Goal: Task Accomplishment & Management: Use online tool/utility

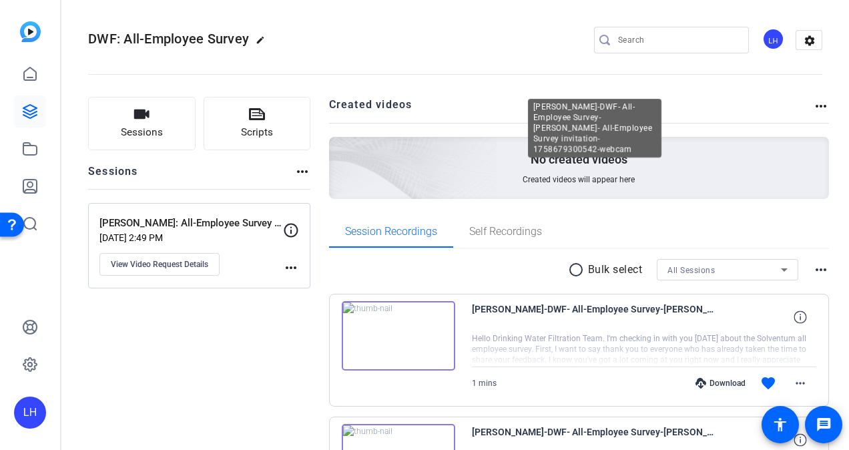
scroll to position [138, 0]
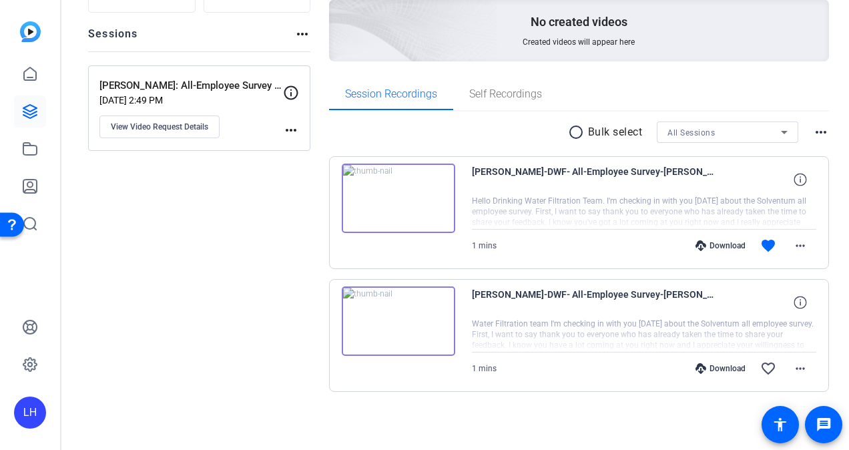
click at [28, 35] on img at bounding box center [30, 31] width 21 height 21
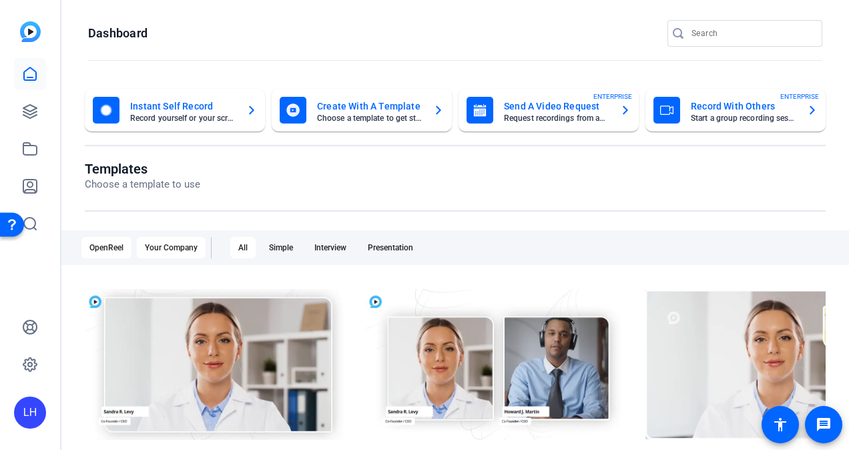
click at [171, 250] on div "Your Company" at bounding box center [171, 247] width 69 height 21
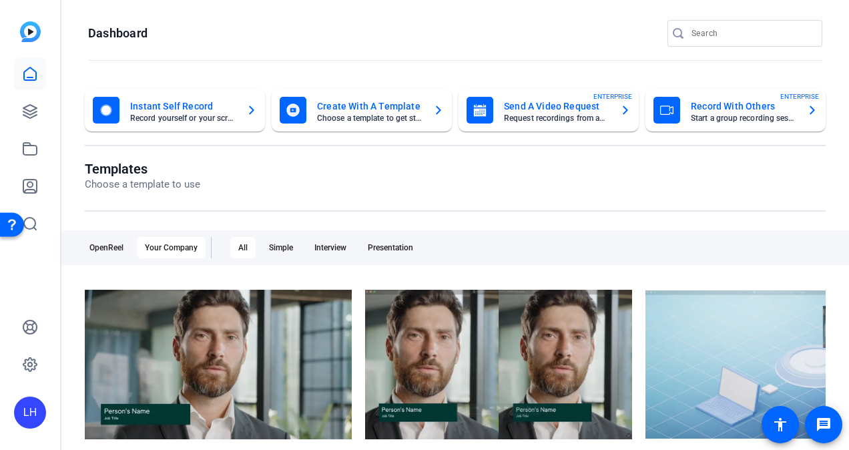
scroll to position [60, 0]
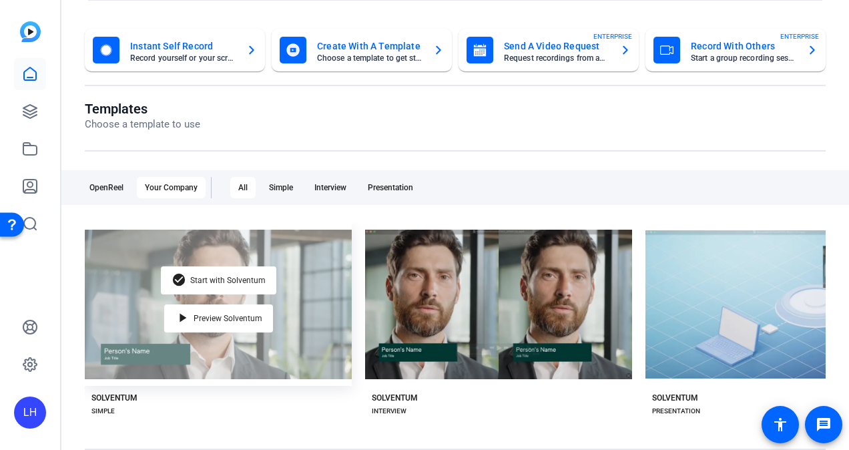
click at [135, 335] on div "check_circle Start with Solventum play_arrow Preview Solventum" at bounding box center [218, 304] width 267 height 163
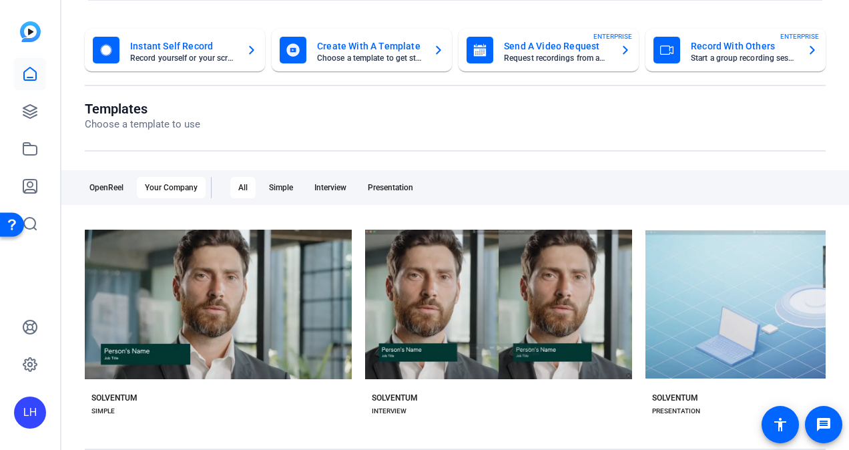
click at [377, 435] on div "Templates Choose a template to use OpenReel Your Company All Simple Interview P…" at bounding box center [455, 283] width 741 height 364
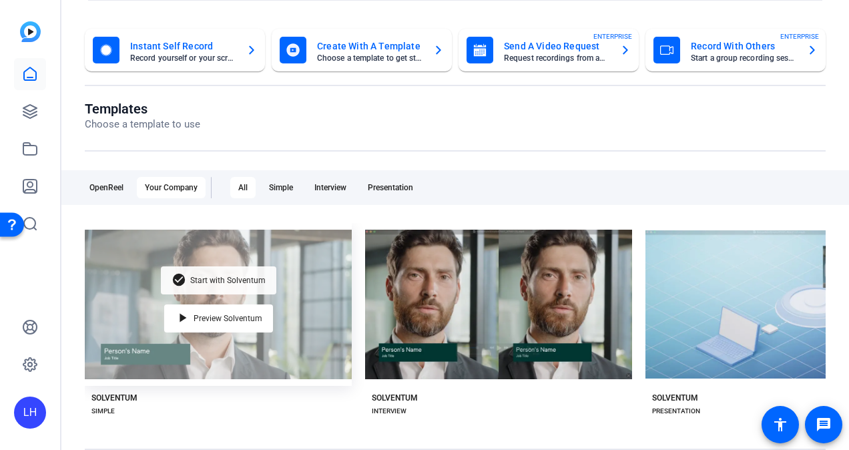
click at [217, 278] on span "Start with Solventum" at bounding box center [227, 280] width 75 height 8
